Goal: Information Seeking & Learning: Learn about a topic

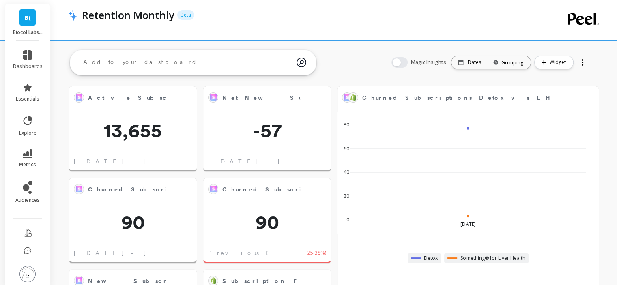
scroll to position [217, 500]
click at [31, 166] on span "metrics" at bounding box center [27, 164] width 17 height 6
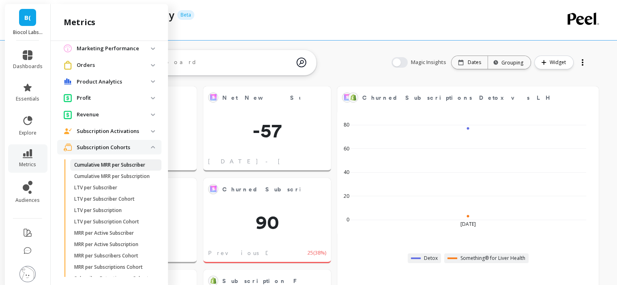
scroll to position [490, 0]
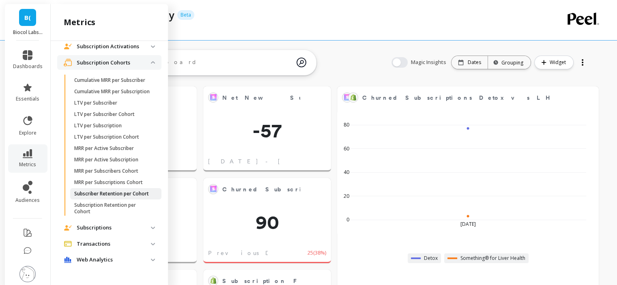
click at [89, 193] on p "Subscriber Retention per Cohort" at bounding box center [111, 194] width 75 height 6
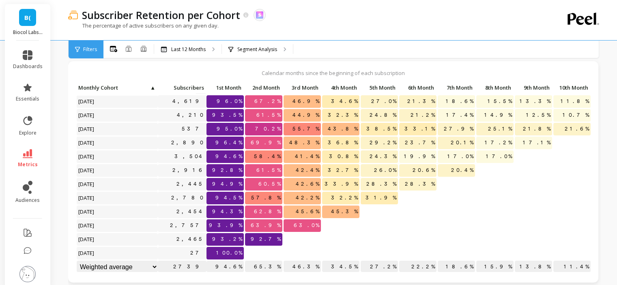
scroll to position [41, 0]
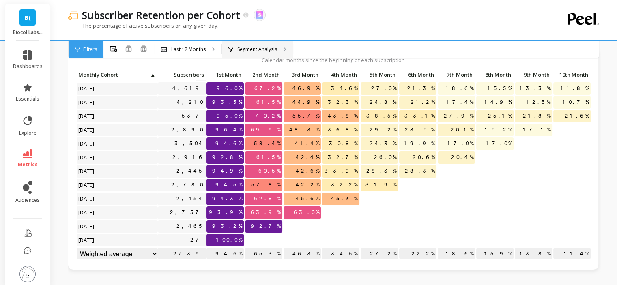
click at [284, 50] on icon at bounding box center [285, 49] width 3 height 4
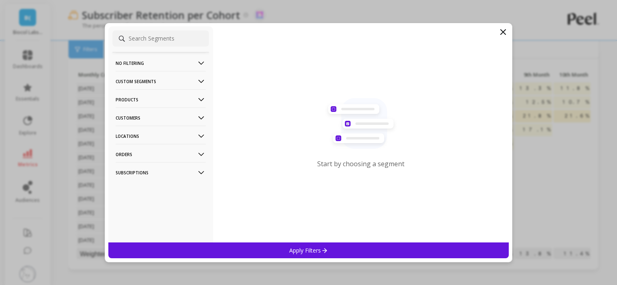
click at [176, 100] on p "Products" at bounding box center [161, 99] width 90 height 21
click at [151, 100] on p "Products" at bounding box center [161, 99] width 90 height 21
click at [144, 121] on p "Customers" at bounding box center [161, 118] width 90 height 21
click at [144, 129] on div "Customer Tags" at bounding box center [160, 133] width 97 height 13
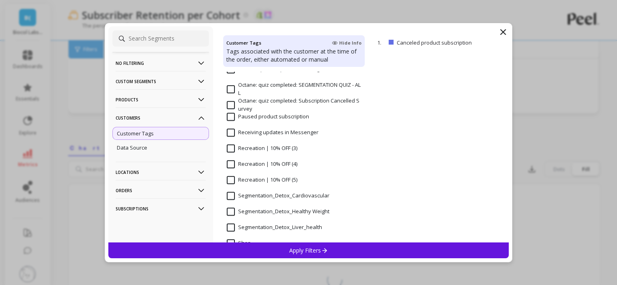
scroll to position [649, 0]
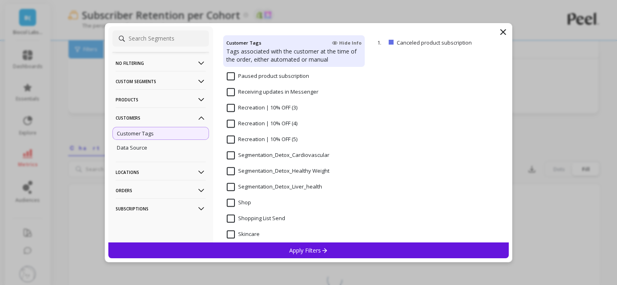
click at [230, 186] on input "Segmentation_Detox_Liver_health" at bounding box center [274, 187] width 95 height 8
click at [252, 245] on div "Apply Filters" at bounding box center [308, 251] width 401 height 16
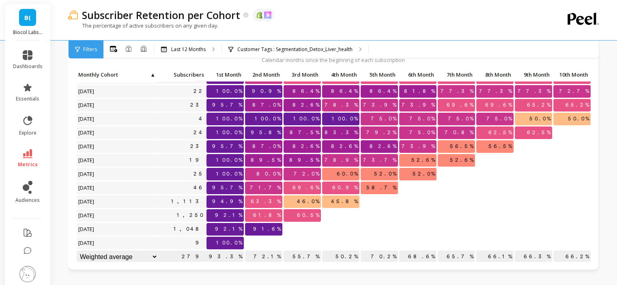
scroll to position [20, 0]
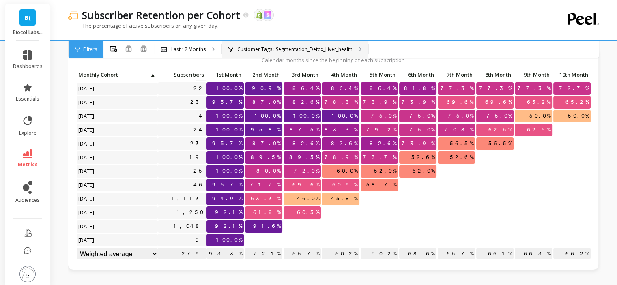
click at [301, 47] on p "Customer Tags : Segmentation_Detox_Liver_health" at bounding box center [294, 49] width 115 height 6
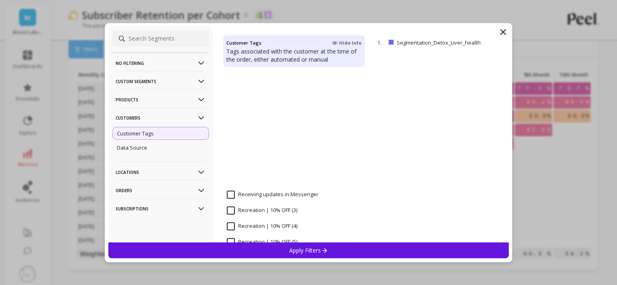
scroll to position [690, 0]
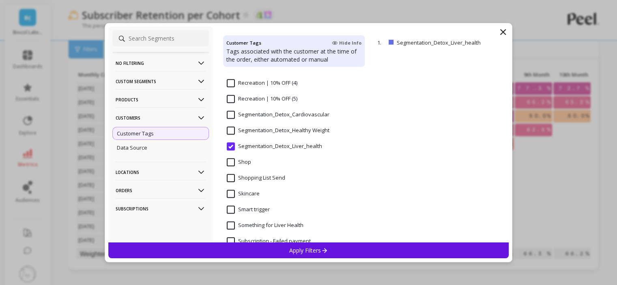
click at [233, 130] on Weight "Segmentation_Detox_Healthy Weight" at bounding box center [278, 131] width 103 height 8
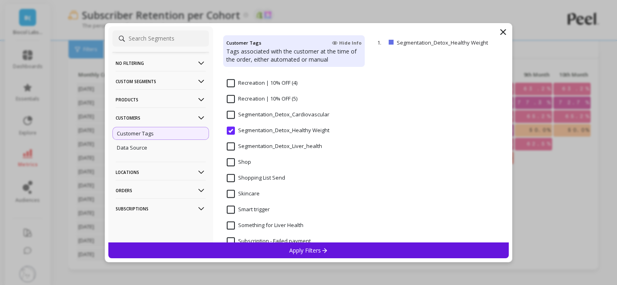
click at [303, 248] on p "Apply Filters" at bounding box center [308, 251] width 39 height 8
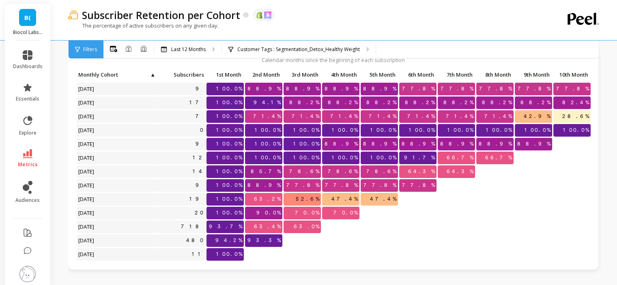
scroll to position [20, 0]
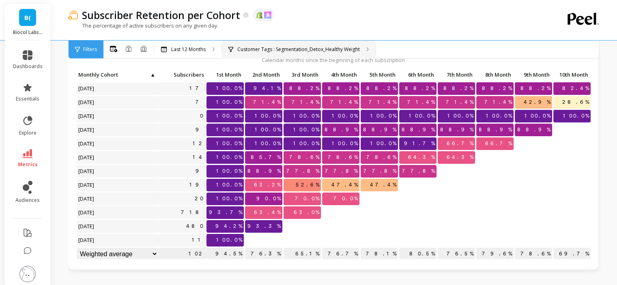
click at [302, 53] on div "Customer Tags : Segmentation_Detox_Healthy Weight" at bounding box center [299, 50] width 154 height 18
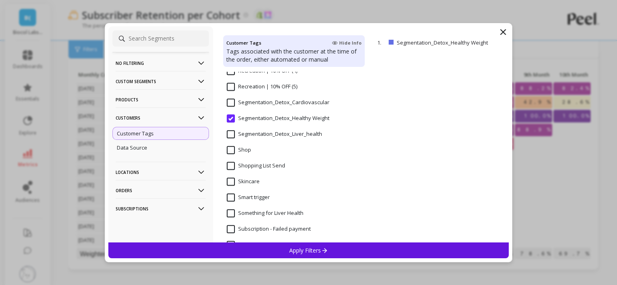
scroll to position [690, 0]
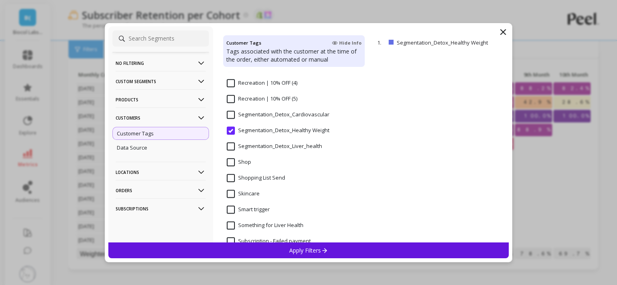
click at [232, 116] on input "Segmentation_Detox_Cardiovascular" at bounding box center [278, 115] width 103 height 8
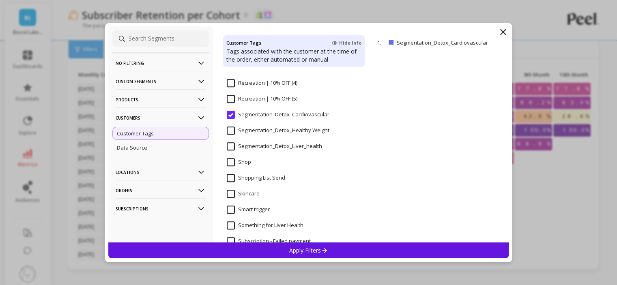
click at [287, 252] on div "Apply Filters" at bounding box center [308, 251] width 401 height 16
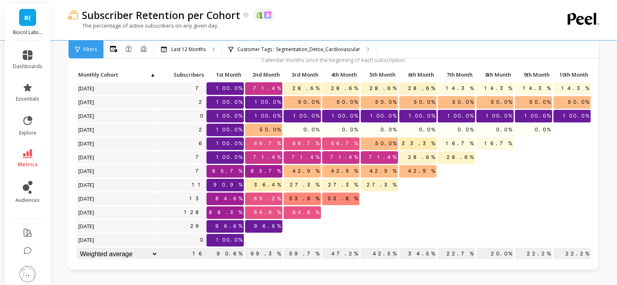
scroll to position [20, 0]
click at [258, 45] on div "Customer Tags : Segmentation_Detox_Cardiovascular" at bounding box center [299, 50] width 154 height 18
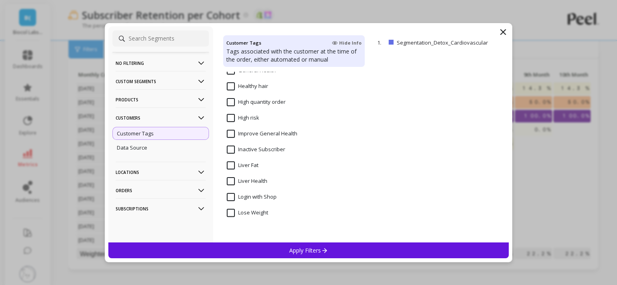
scroll to position [41, 0]
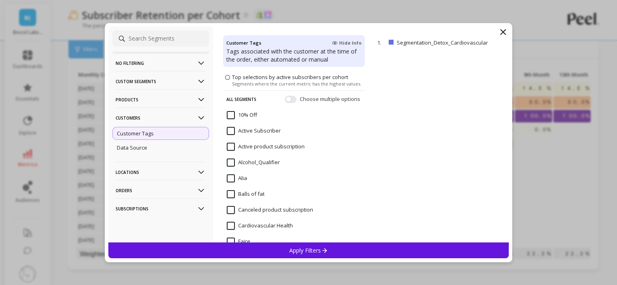
click at [162, 118] on p "Customers" at bounding box center [161, 118] width 90 height 21
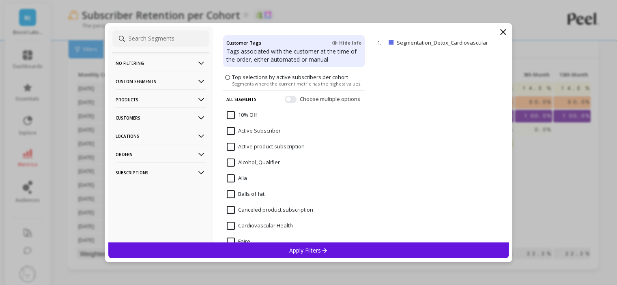
click at [156, 97] on p "Products" at bounding box center [161, 99] width 90 height 21
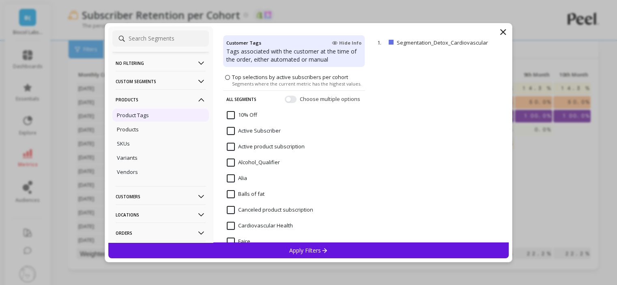
click at [156, 115] on div "Product Tags" at bounding box center [160, 115] width 97 height 13
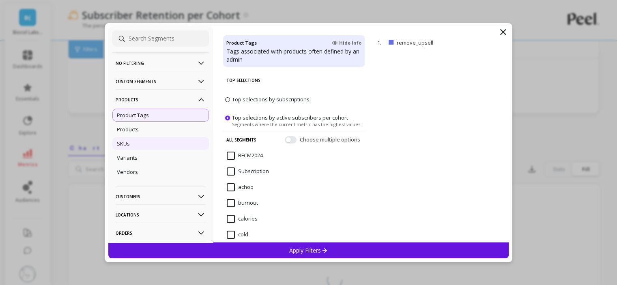
click at [147, 146] on div "SKUs" at bounding box center [160, 143] width 97 height 13
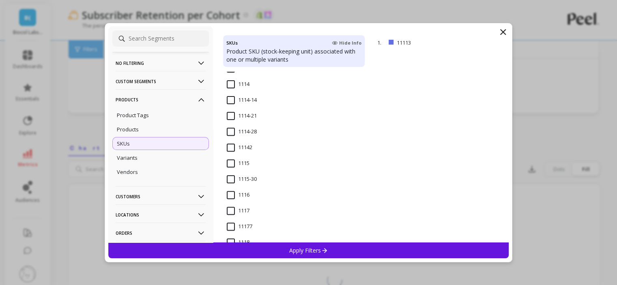
scroll to position [243, 0]
click at [231, 102] on input "1112" at bounding box center [238, 102] width 23 height 8
click at [290, 249] on p "Apply Filters" at bounding box center [308, 251] width 39 height 8
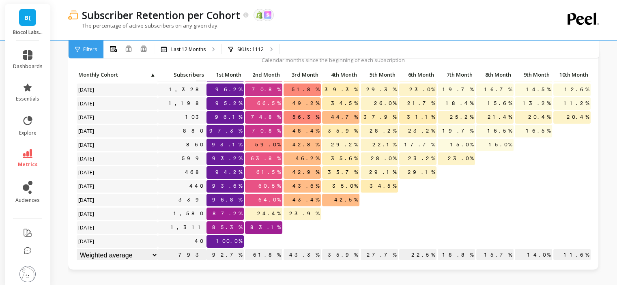
scroll to position [20, 0]
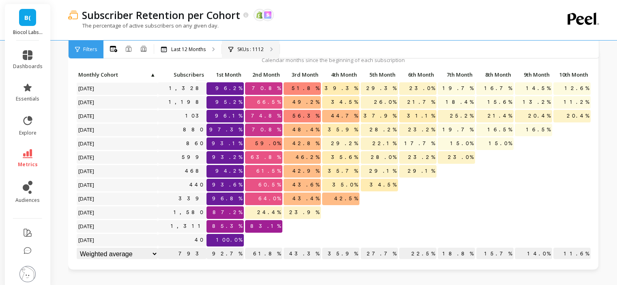
click at [267, 50] on div "SKUs : 1112" at bounding box center [251, 50] width 58 height 18
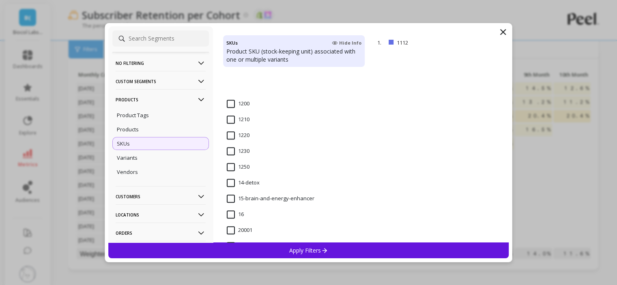
scroll to position [609, 0]
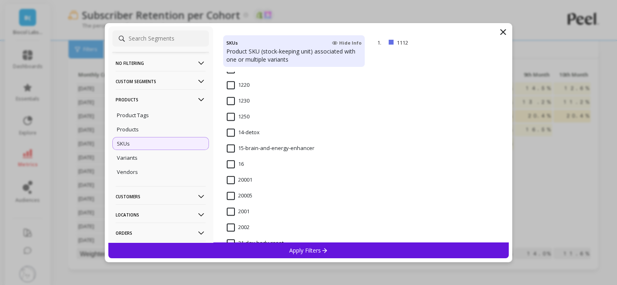
click at [233, 132] on input "14-detox" at bounding box center [243, 133] width 33 height 8
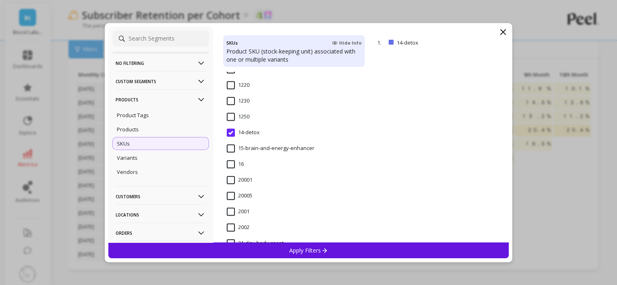
click at [302, 254] on div "Apply Filters" at bounding box center [308, 251] width 401 height 16
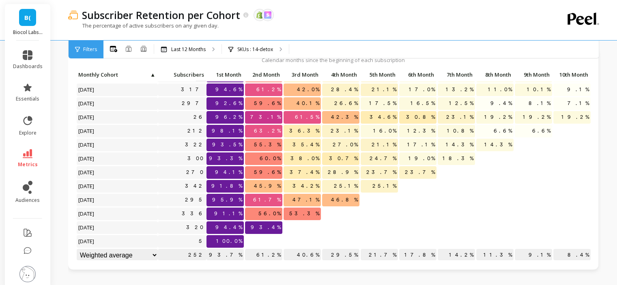
scroll to position [20, 0]
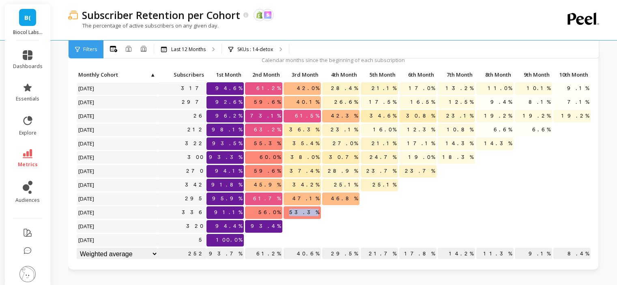
drag, startPoint x: 303, startPoint y: 206, endPoint x: 317, endPoint y: 209, distance: 14.6
click at [317, 209] on span "53.3%" at bounding box center [304, 213] width 33 height 12
drag, startPoint x: 307, startPoint y: 193, endPoint x: 321, endPoint y: 194, distance: 13.8
click at [321, 194] on span "47.1%" at bounding box center [306, 199] width 30 height 12
click at [323, 212] on div at bounding box center [340, 213] width 37 height 13
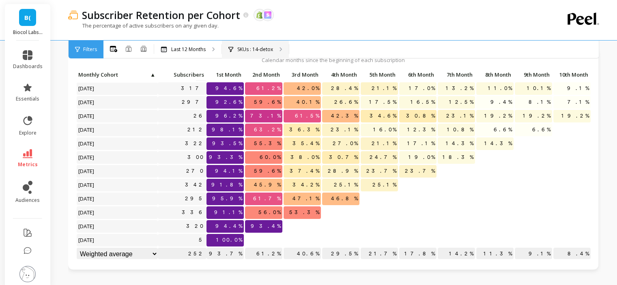
click at [256, 47] on p "SKUs : 14-detox" at bounding box center [255, 49] width 36 height 6
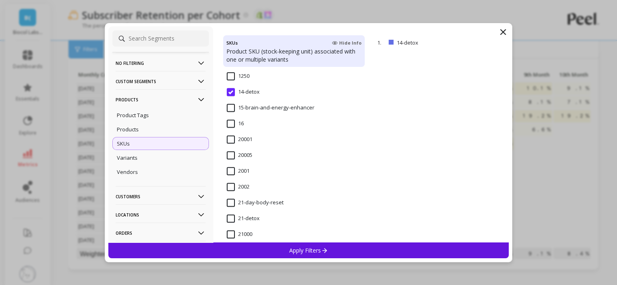
scroll to position [690, 0]
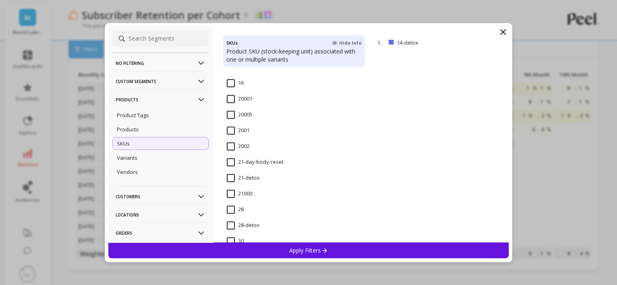
click at [247, 165] on input "21-day-body-reset" at bounding box center [255, 162] width 57 height 8
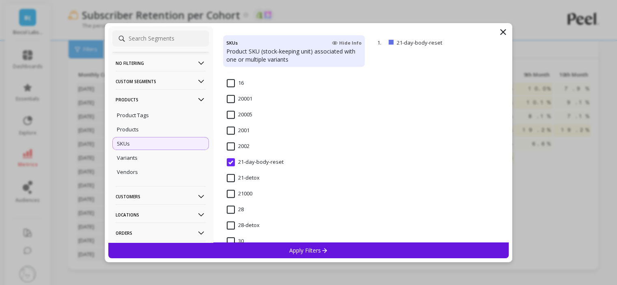
click at [295, 245] on div "Apply Filters" at bounding box center [308, 251] width 401 height 16
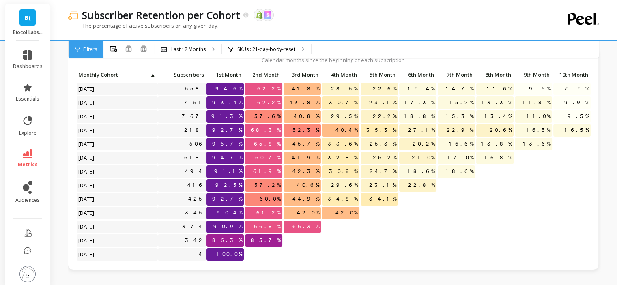
scroll to position [20, 0]
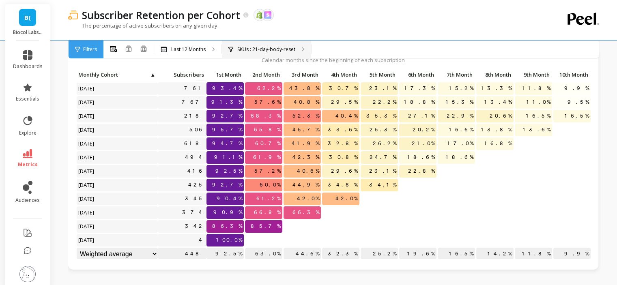
click at [274, 45] on div "SKUs : 21-day-body-reset" at bounding box center [266, 50] width 89 height 18
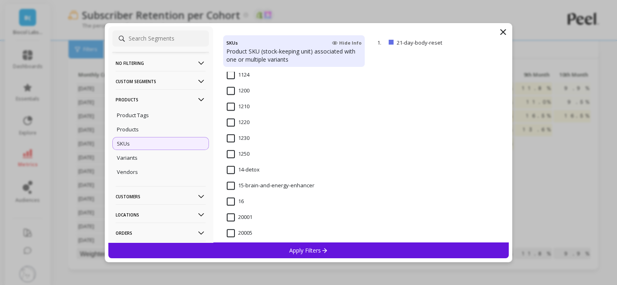
scroll to position [649, 0]
click at [247, 216] on input "21-detox" at bounding box center [243, 219] width 33 height 8
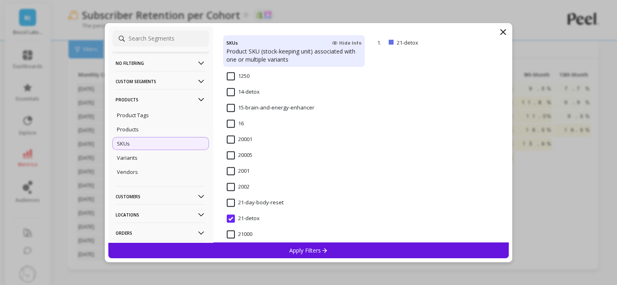
click at [291, 247] on p "Apply Filters" at bounding box center [308, 251] width 39 height 8
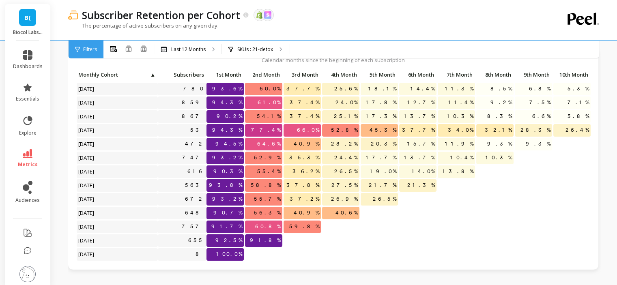
scroll to position [20, 0]
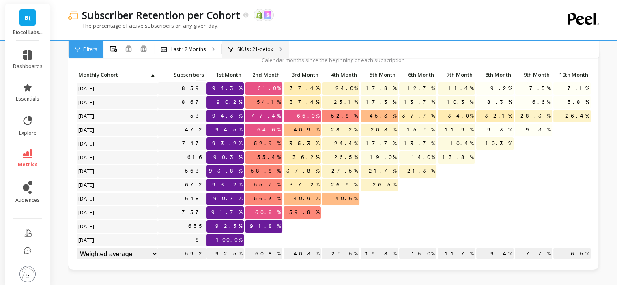
click at [274, 45] on div "SKUs : 21-detox" at bounding box center [255, 50] width 67 height 18
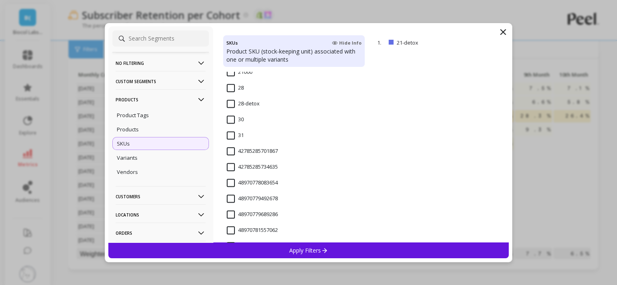
scroll to position [730, 0]
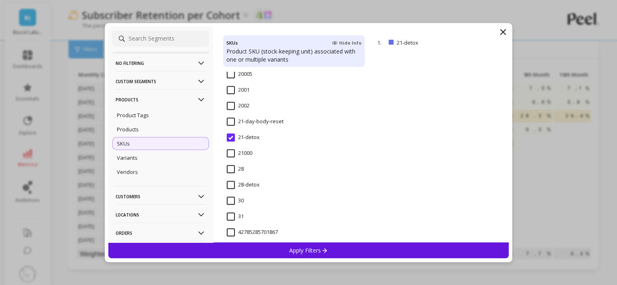
click at [244, 185] on input "28-detox" at bounding box center [243, 185] width 33 height 8
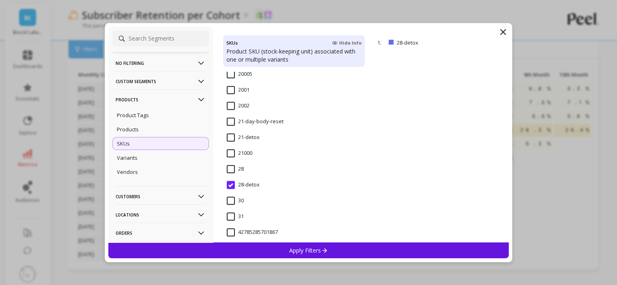
click at [287, 248] on div "Apply Filters" at bounding box center [308, 251] width 401 height 16
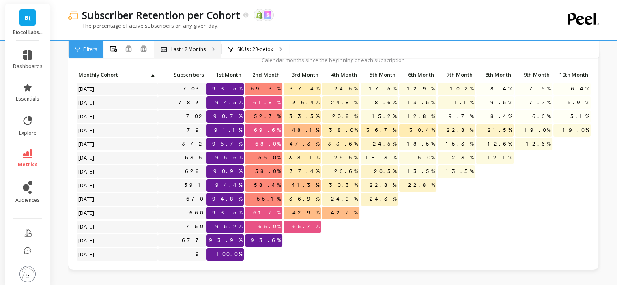
click at [192, 49] on p "Last 12 Months" at bounding box center [188, 49] width 34 height 6
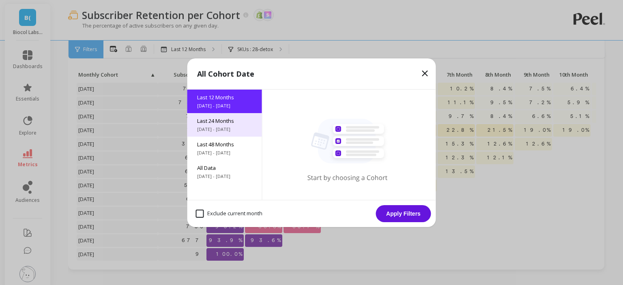
click at [213, 121] on span "Last 24 Months" at bounding box center [224, 120] width 55 height 7
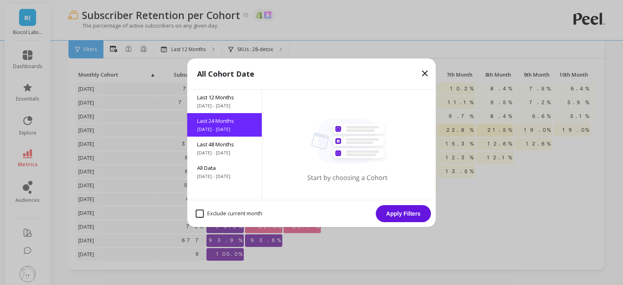
click at [404, 213] on button "Apply Filters" at bounding box center [403, 213] width 55 height 17
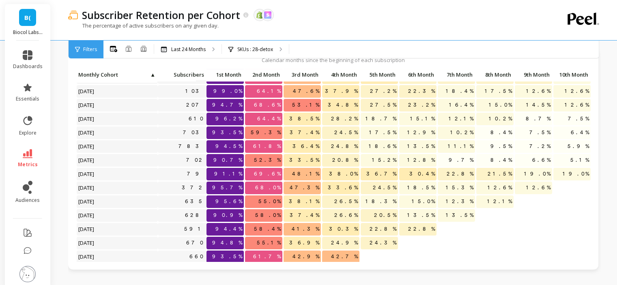
scroll to position [186, 0]
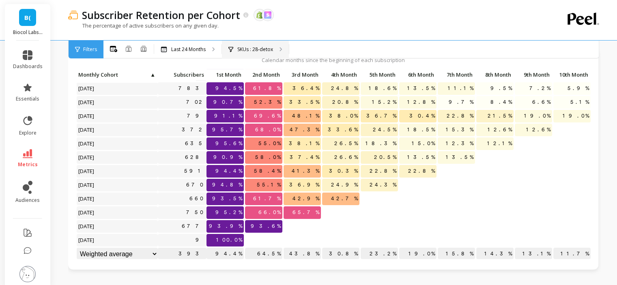
click at [245, 52] on p "SKUs : 28-detox" at bounding box center [255, 49] width 36 height 6
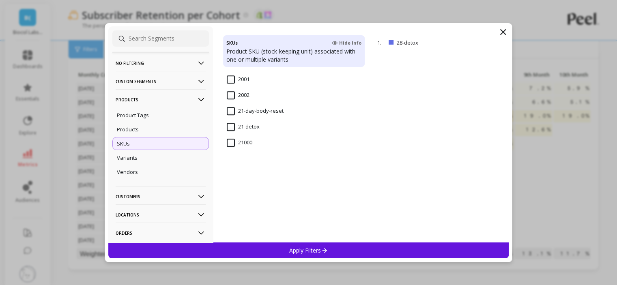
scroll to position [771, 0]
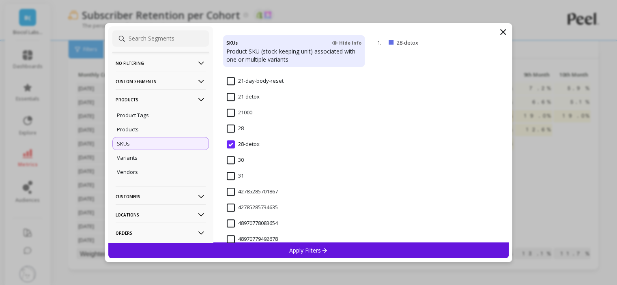
click at [232, 97] on input "21-detox" at bounding box center [243, 97] width 33 height 8
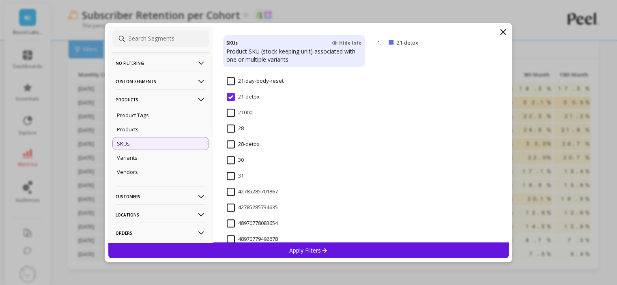
click at [300, 245] on div "Apply Filters" at bounding box center [308, 251] width 401 height 16
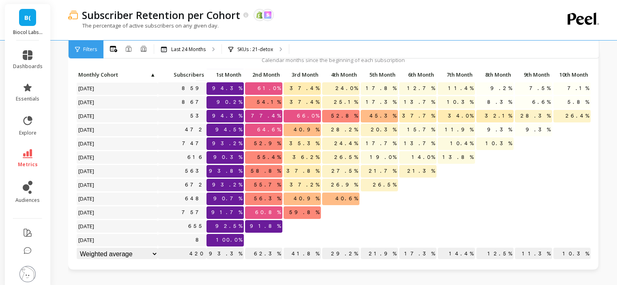
scroll to position [186, 0]
click at [273, 44] on div "SKUs : 21-detox" at bounding box center [255, 50] width 67 height 18
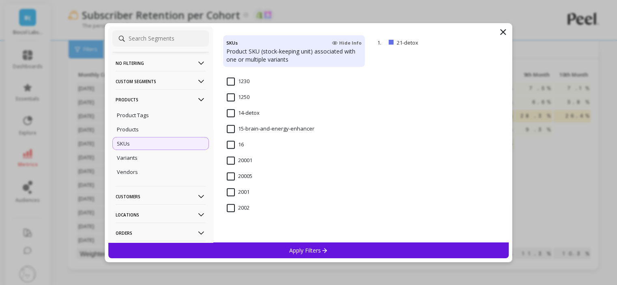
scroll to position [649, 0]
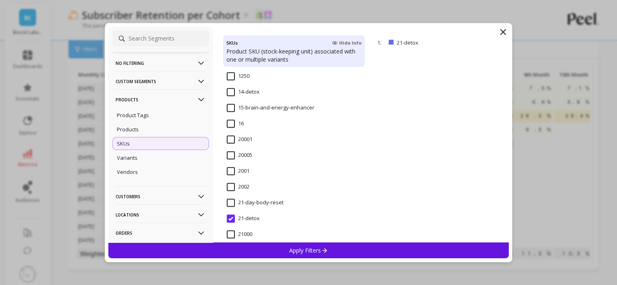
click at [269, 201] on input "21-day-body-reset" at bounding box center [255, 203] width 57 height 8
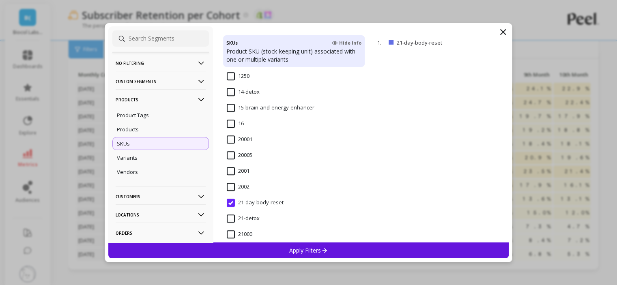
click at [314, 252] on p "Apply Filters" at bounding box center [308, 251] width 39 height 8
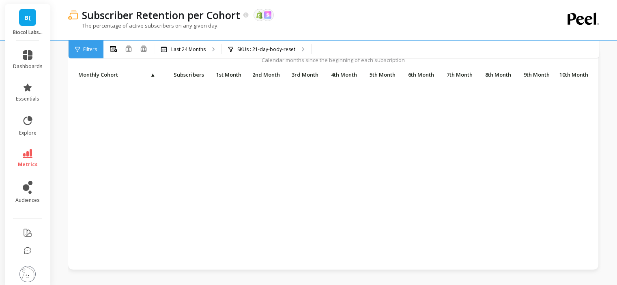
scroll to position [186, 0]
